Goal: Task Accomplishment & Management: Use online tool/utility

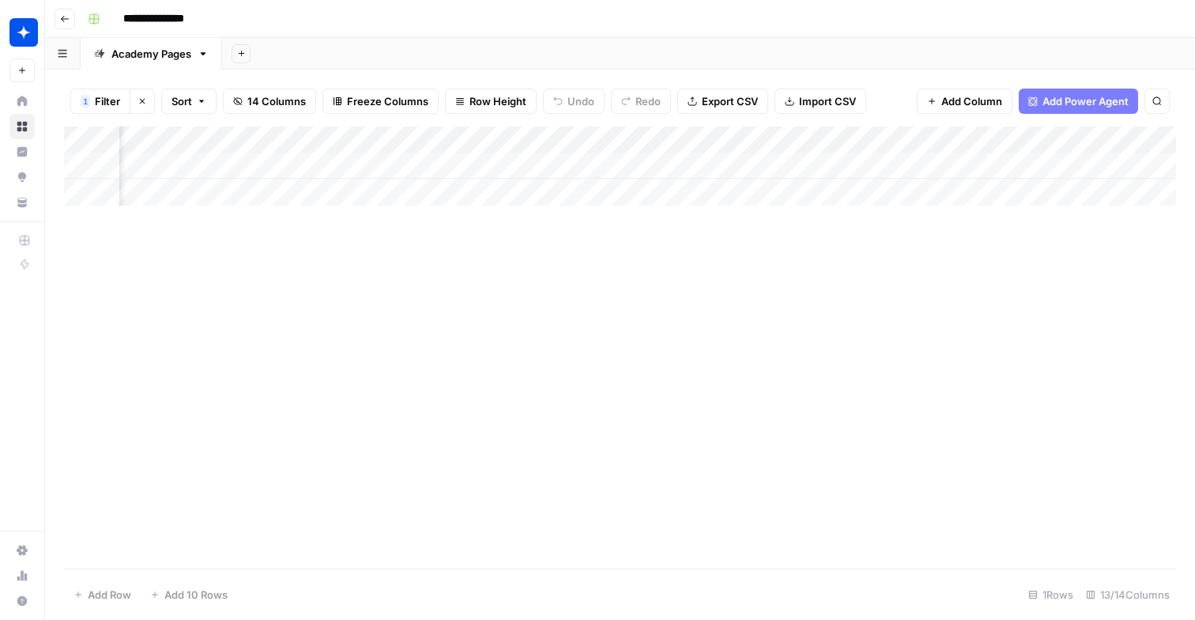
scroll to position [0, 1249]
click at [726, 162] on div "Add Column" at bounding box center [620, 165] width 1112 height 79
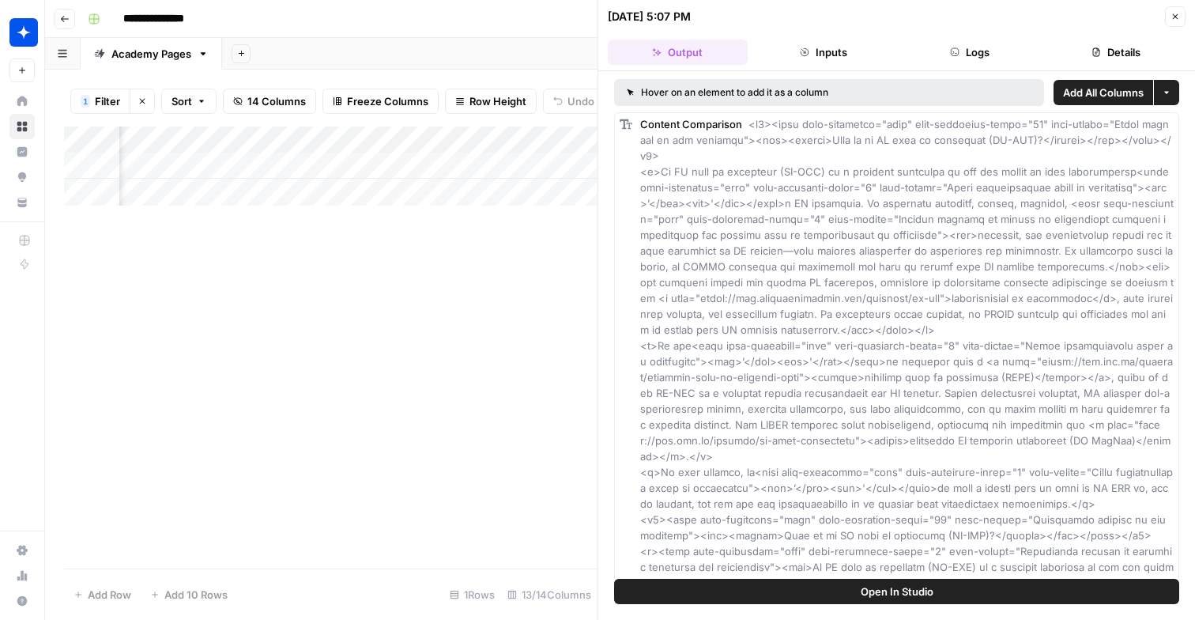
click at [1176, 21] on button "Close" at bounding box center [1175, 16] width 21 height 21
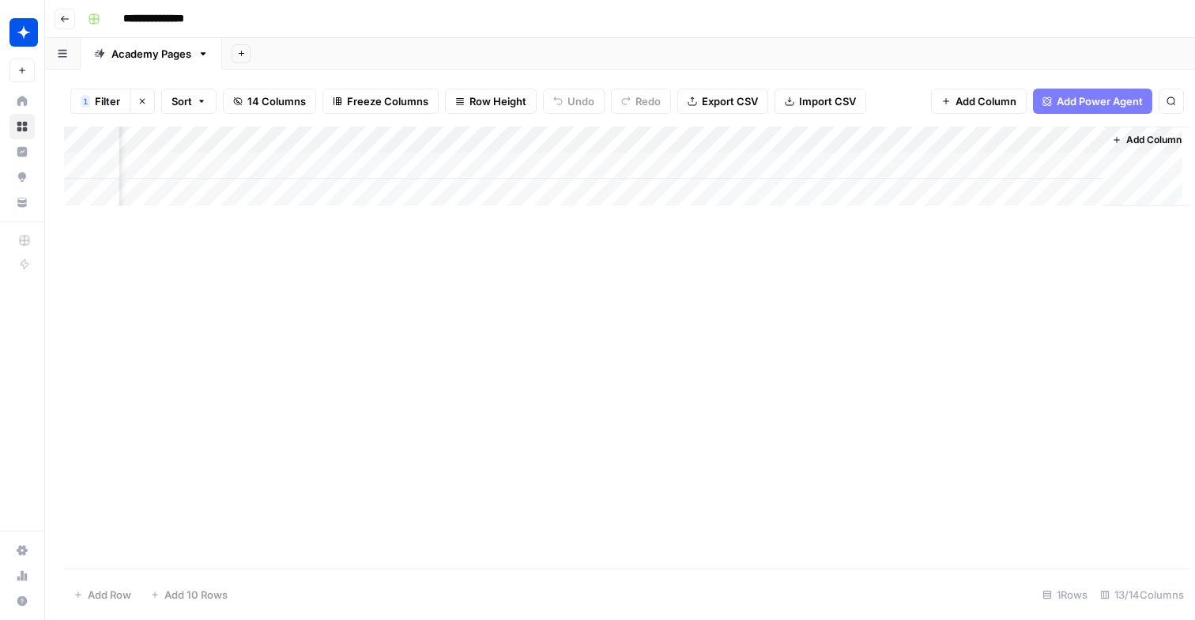
scroll to position [0, 1230]
click at [907, 167] on div "Add Column" at bounding box center [620, 165] width 1112 height 79
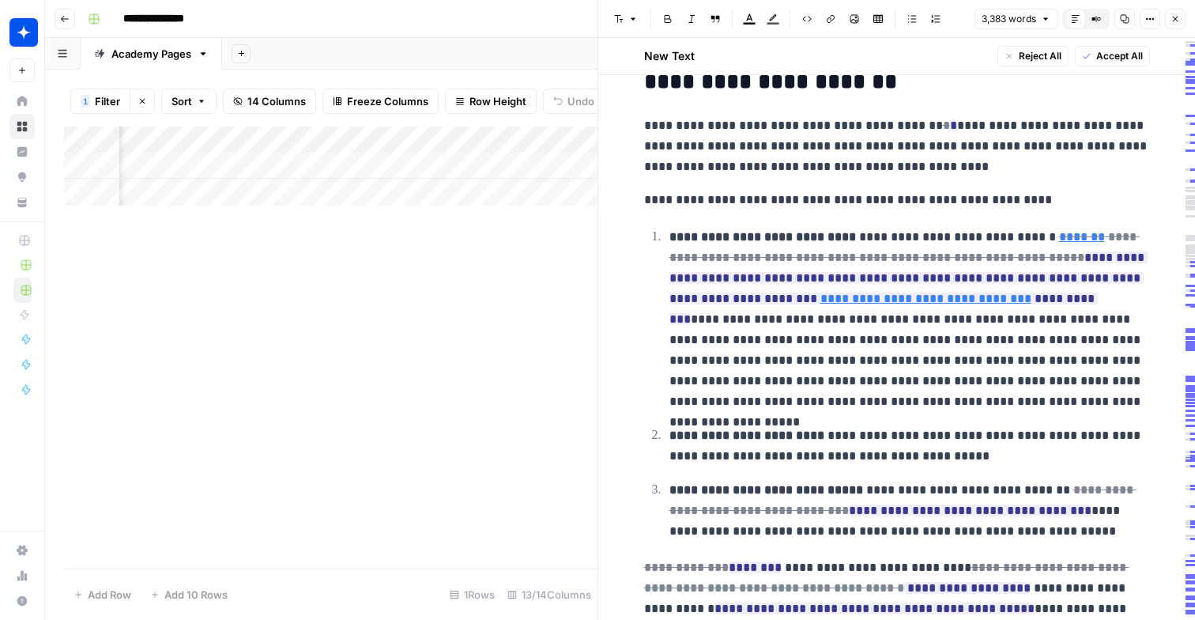
scroll to position [7948, 0]
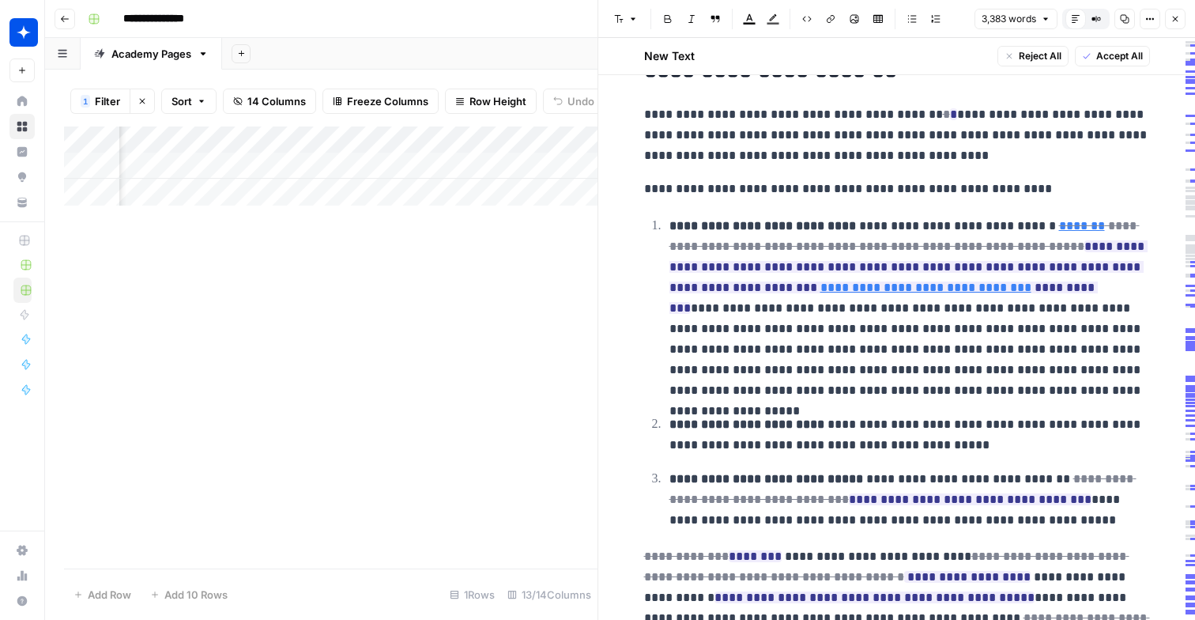
click at [1175, 12] on button "Close" at bounding box center [1175, 19] width 21 height 21
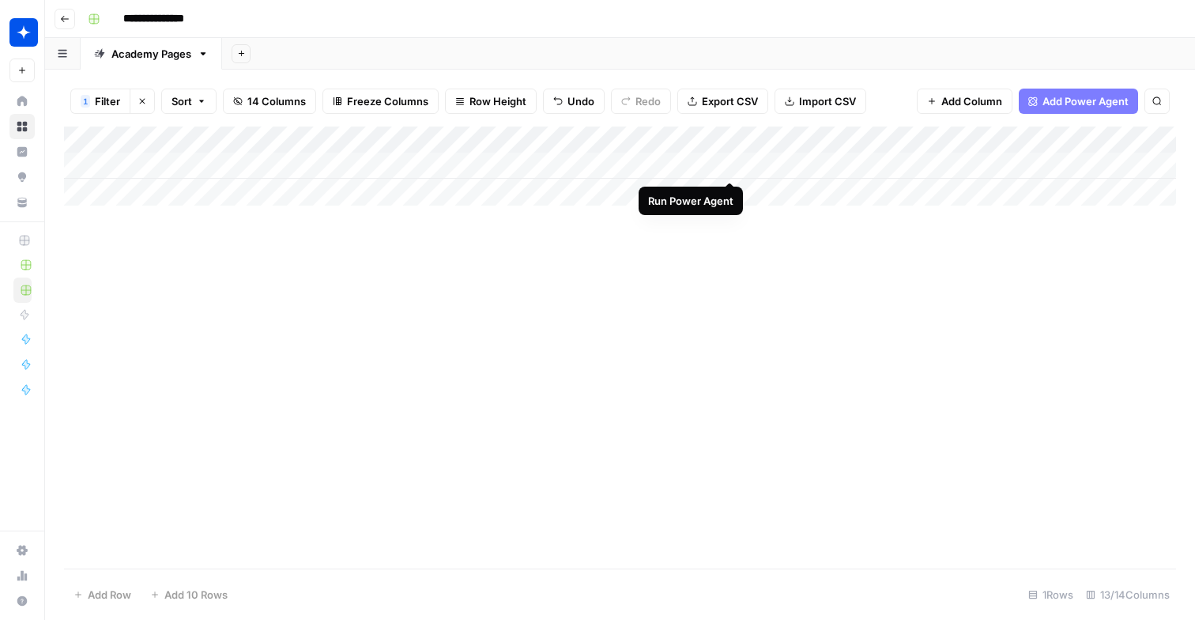
click at [729, 166] on div "Add Column" at bounding box center [620, 165] width 1112 height 79
